Goal: Browse casually: Explore the website without a specific task or goal

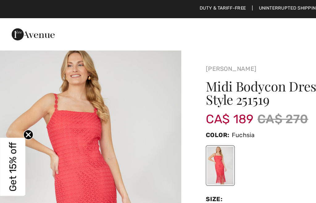
scroll to position [159, 0]
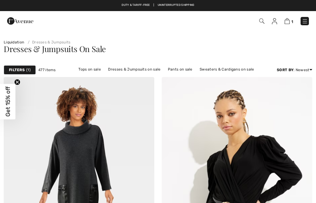
checkbox input "true"
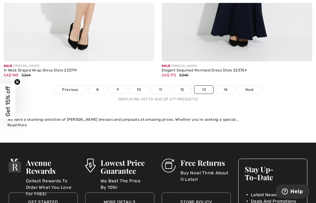
scroll to position [4681, 0]
click at [224, 86] on link "14" at bounding box center [225, 90] width 19 height 8
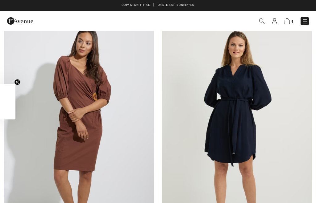
checkbox input "true"
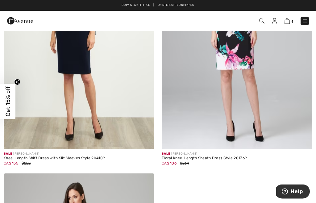
scroll to position [901, 0]
